Goal: Navigation & Orientation: Find specific page/section

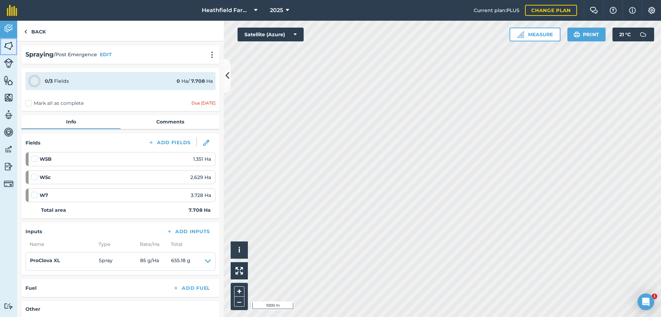
click at [9, 44] on img at bounding box center [9, 46] width 10 height 10
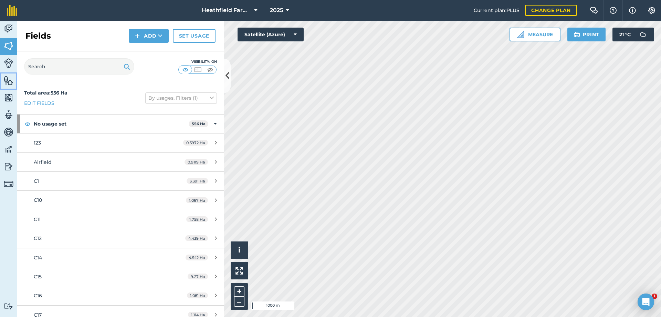
click at [12, 84] on img at bounding box center [9, 80] width 10 height 10
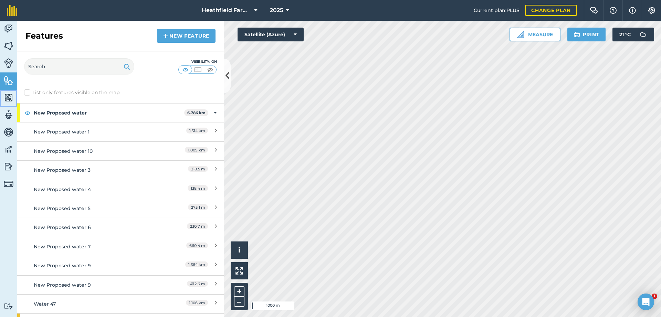
click at [11, 95] on img at bounding box center [9, 97] width 10 height 10
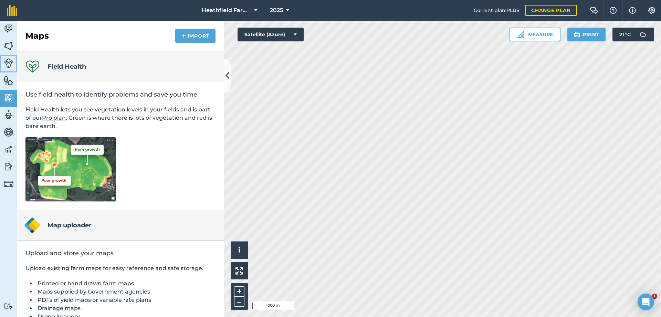
click at [11, 63] on img at bounding box center [9, 63] width 10 height 10
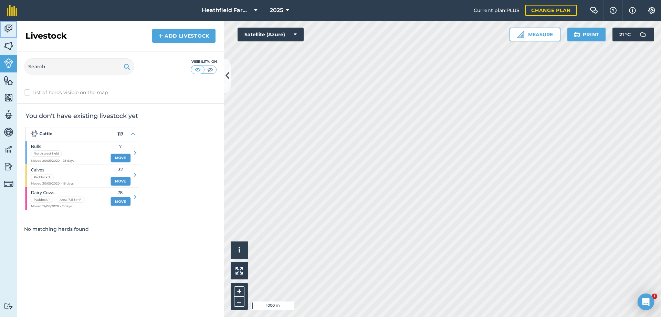
click at [11, 28] on img at bounding box center [9, 28] width 10 height 10
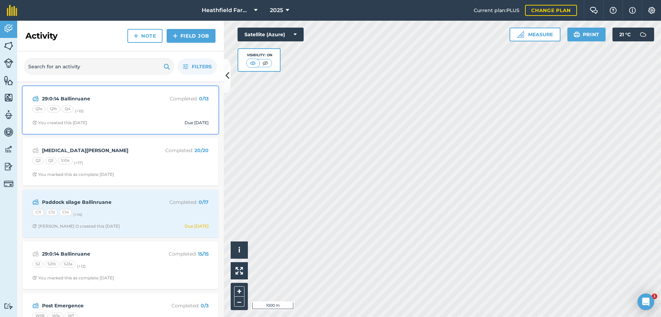
click at [63, 96] on strong "29:0:14 Ballinruane" at bounding box center [96, 99] width 109 height 8
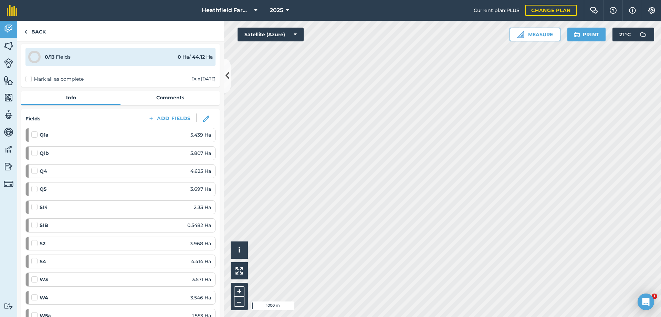
scroll to position [23, 0]
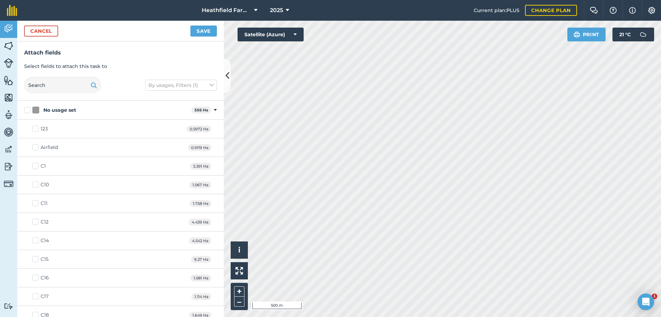
scroll to position [11, 0]
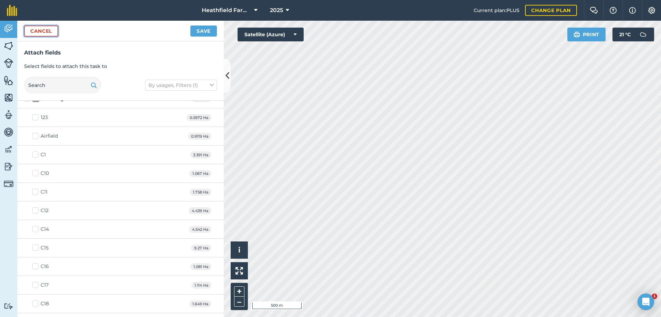
click at [42, 34] on button "Cancel" at bounding box center [41, 30] width 34 height 11
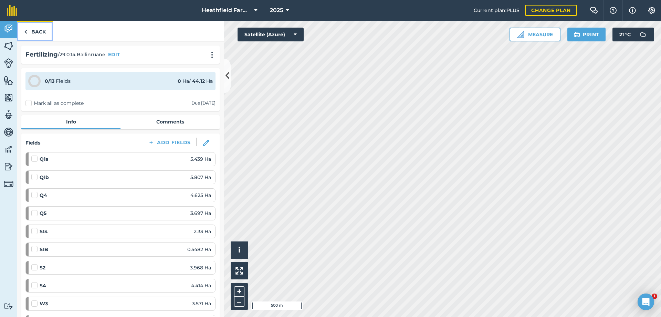
click at [32, 30] on link "Back" at bounding box center [34, 31] width 35 height 20
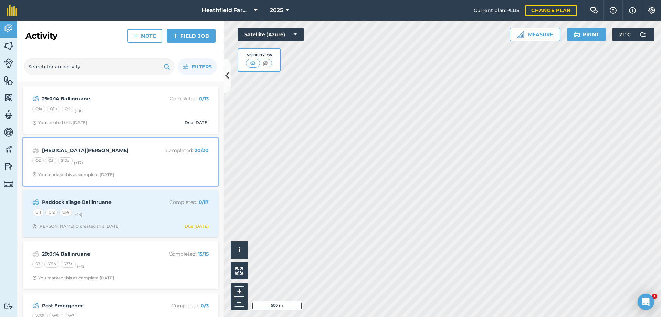
click at [72, 151] on strong "[MEDICAL_DATA][PERSON_NAME]" at bounding box center [96, 150] width 109 height 8
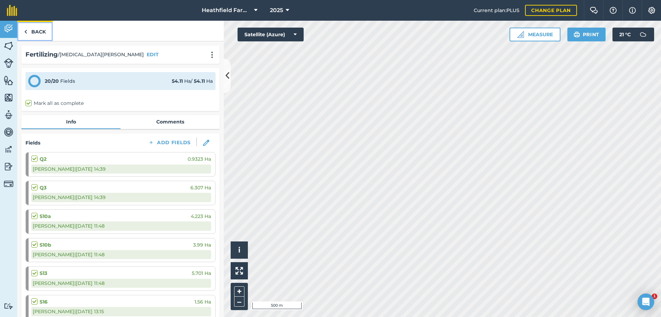
click at [29, 32] on link "Back" at bounding box center [34, 31] width 35 height 20
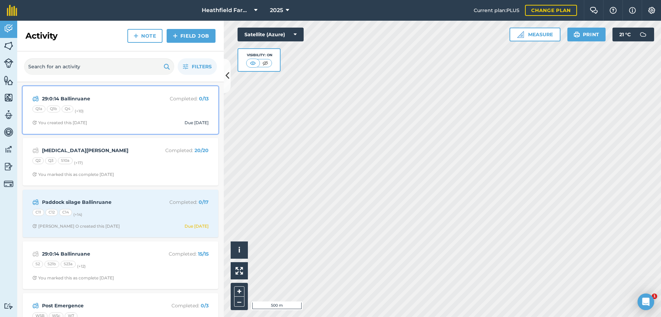
click at [79, 94] on div "29:0:14 Ballinruane Completed : 0 / 13 Q1a Q1b Q4 (+ 10 ) You created this [DAT…" at bounding box center [120, 109] width 187 height 39
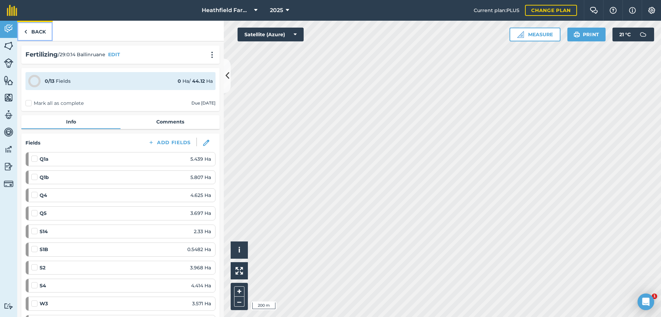
click at [26, 30] on img at bounding box center [25, 32] width 3 height 8
